Goal: Task Accomplishment & Management: Use online tool/utility

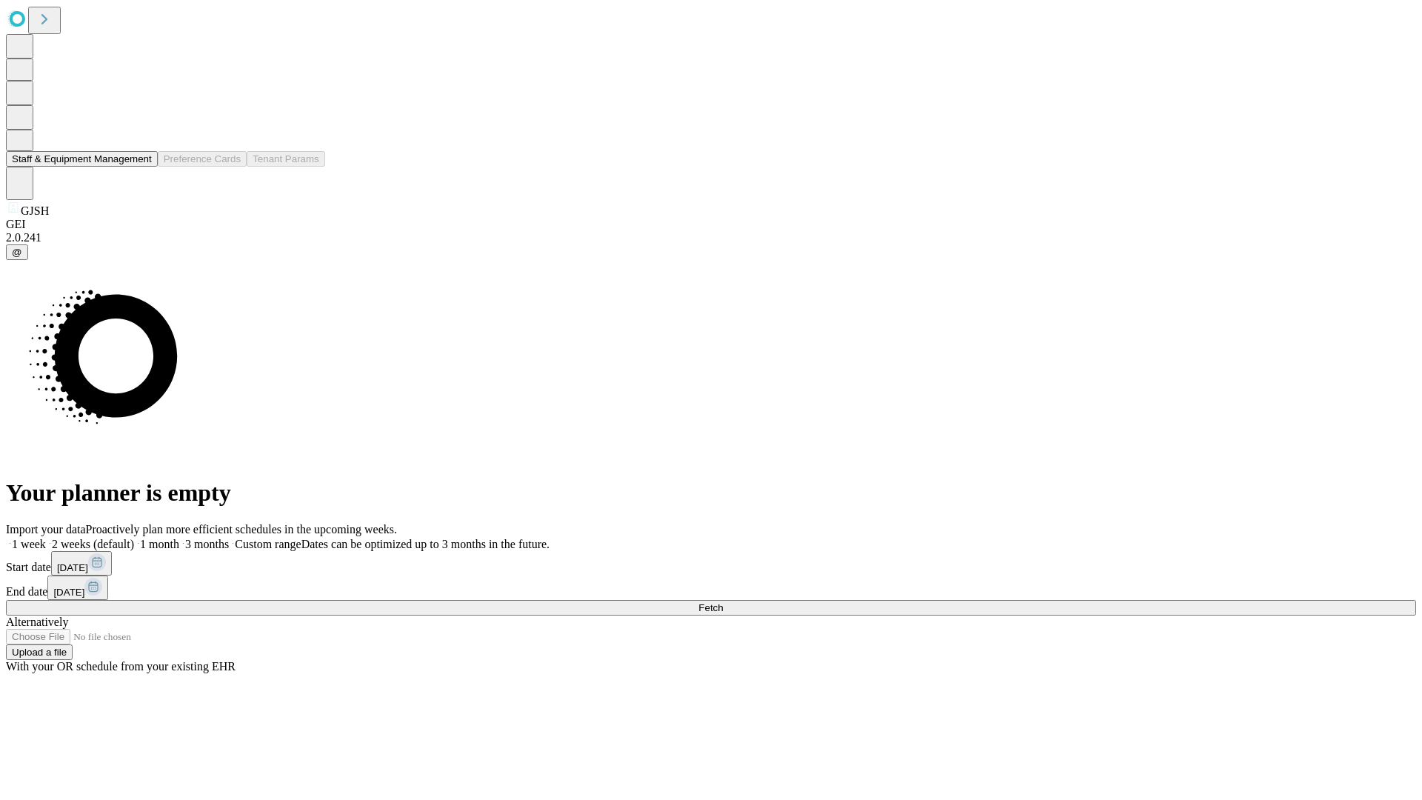
click at [141, 167] on button "Staff & Equipment Management" at bounding box center [82, 159] width 152 height 16
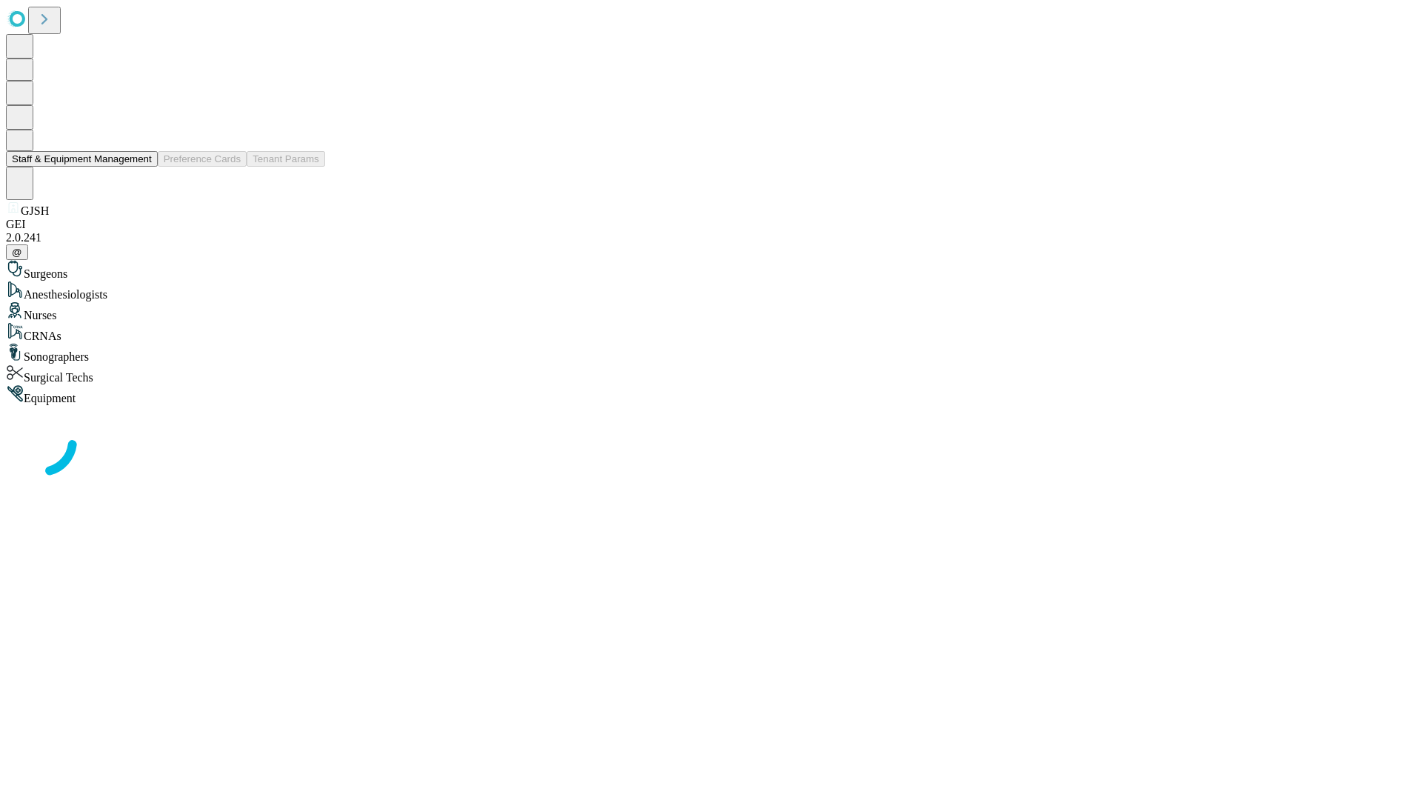
click at [141, 167] on button "Staff & Equipment Management" at bounding box center [82, 159] width 152 height 16
